Goal: Transaction & Acquisition: Purchase product/service

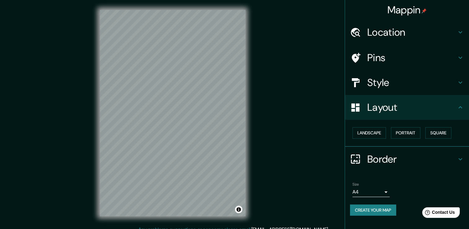
scroll to position [7, 0]
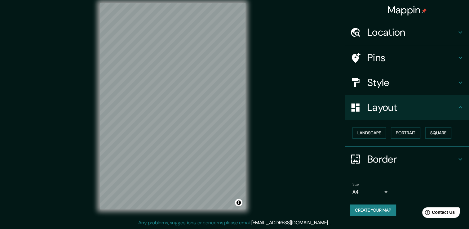
click at [388, 160] on h4 "Border" at bounding box center [412, 159] width 89 height 12
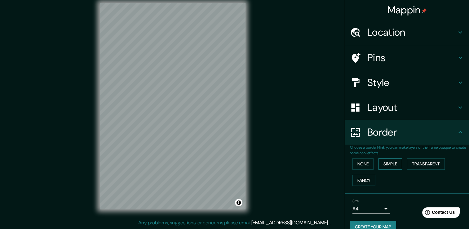
click at [385, 162] on button "Simple" at bounding box center [391, 163] width 24 height 11
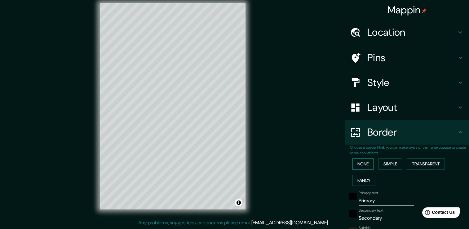
click at [360, 165] on button "None" at bounding box center [363, 163] width 21 height 11
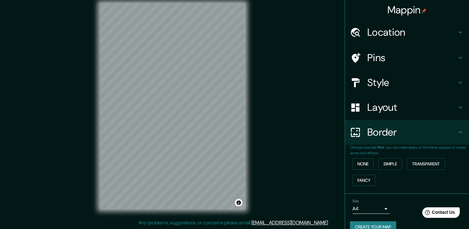
click at [383, 210] on body "Mappin Location [GEOGRAPHIC_DATA], [GEOGRAPHIC_DATA], [GEOGRAPHIC_DATA] Pins St…" at bounding box center [234, 107] width 469 height 229
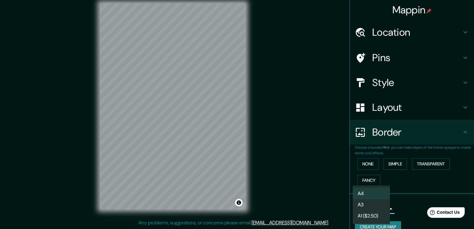
click at [369, 189] on li "A4" at bounding box center [371, 193] width 37 height 11
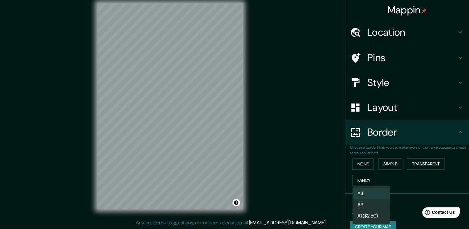
click at [376, 208] on body "Mappin Location [GEOGRAPHIC_DATA], [GEOGRAPHIC_DATA], [GEOGRAPHIC_DATA] Pins St…" at bounding box center [234, 107] width 469 height 229
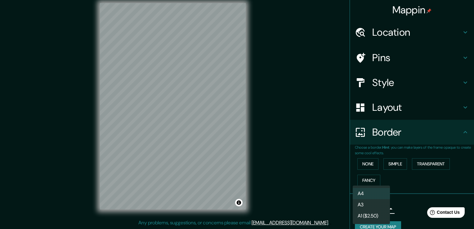
click at [399, 203] on div at bounding box center [237, 114] width 474 height 229
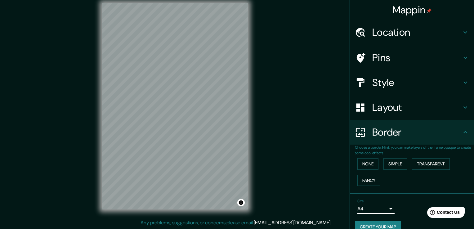
click at [366, 209] on body "Mappin Location [GEOGRAPHIC_DATA], [GEOGRAPHIC_DATA], [GEOGRAPHIC_DATA] Pins St…" at bounding box center [237, 107] width 474 height 229
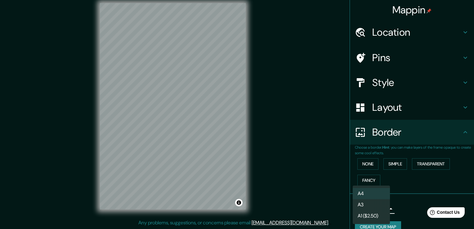
click at [366, 201] on li "A3" at bounding box center [371, 204] width 37 height 11
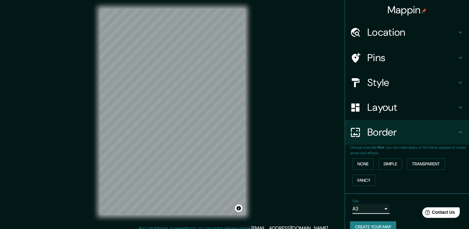
scroll to position [0, 0]
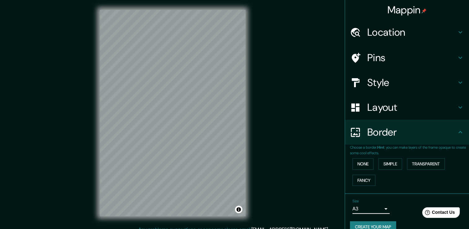
click at [392, 33] on h4 "Location" at bounding box center [412, 32] width 89 height 12
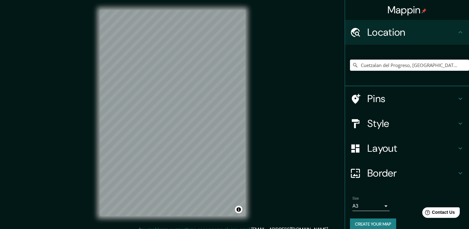
click at [377, 99] on h4 "Pins" at bounding box center [412, 98] width 89 height 12
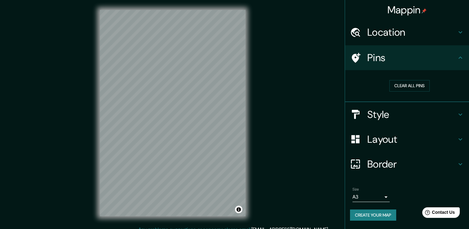
click at [398, 31] on h4 "Location" at bounding box center [412, 32] width 89 height 12
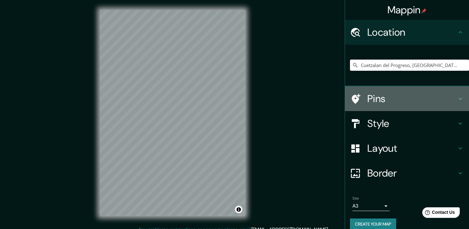
click at [380, 98] on h4 "Pins" at bounding box center [412, 98] width 89 height 12
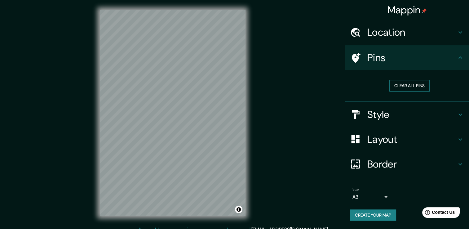
click at [417, 88] on button "Clear all pins" at bounding box center [410, 85] width 40 height 11
click at [456, 56] on h4 "Pins" at bounding box center [412, 58] width 89 height 12
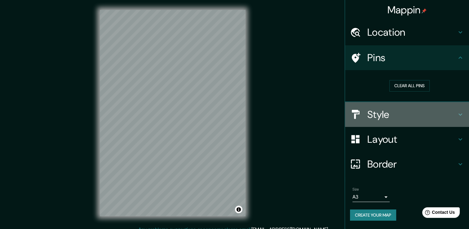
click at [390, 118] on h4 "Style" at bounding box center [412, 114] width 89 height 12
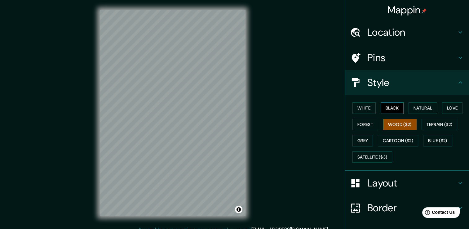
click at [384, 110] on button "Black" at bounding box center [392, 107] width 23 height 11
click at [365, 106] on button "White" at bounding box center [364, 107] width 23 height 11
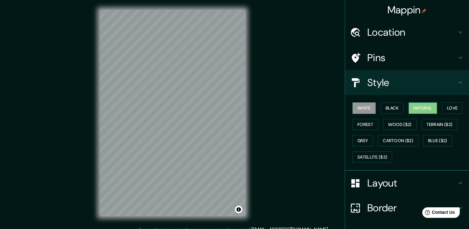
click at [424, 105] on button "Natural" at bounding box center [423, 107] width 29 height 11
click at [449, 107] on button "Love" at bounding box center [452, 107] width 20 height 11
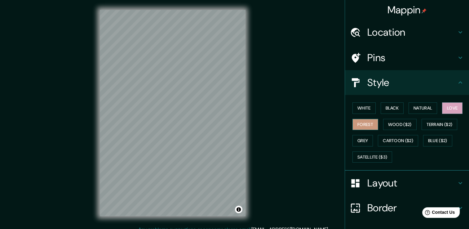
click at [361, 122] on button "Forest" at bounding box center [366, 124] width 26 height 11
click at [397, 127] on button "Wood ($2)" at bounding box center [401, 124] width 34 height 11
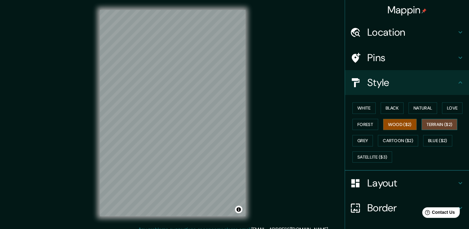
click at [433, 124] on button "Terrain ($2)" at bounding box center [440, 124] width 36 height 11
click at [424, 141] on button "Blue ($2)" at bounding box center [438, 140] width 29 height 11
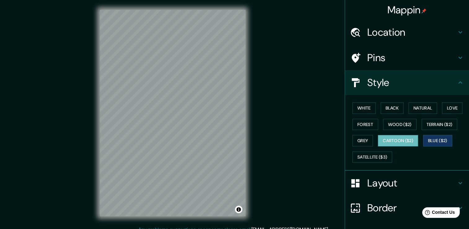
click at [396, 140] on button "Cartoon ($2)" at bounding box center [398, 140] width 40 height 11
click at [363, 141] on button "Grey" at bounding box center [363, 140] width 20 height 11
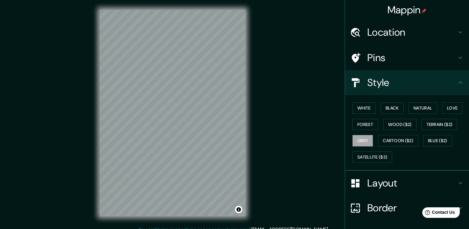
click at [373, 103] on div "White Black Natural Love Forest Wood ($2) Terrain ($2) Grey Cartoon ($2) Blue (…" at bounding box center [409, 132] width 119 height 65
click at [367, 106] on button "White" at bounding box center [364, 107] width 23 height 11
